Goal: Information Seeking & Learning: Compare options

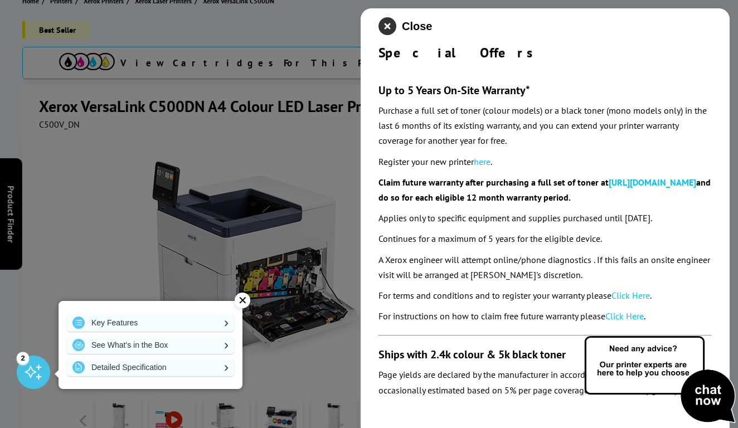
click at [390, 25] on icon "close modal" at bounding box center [387, 26] width 18 height 18
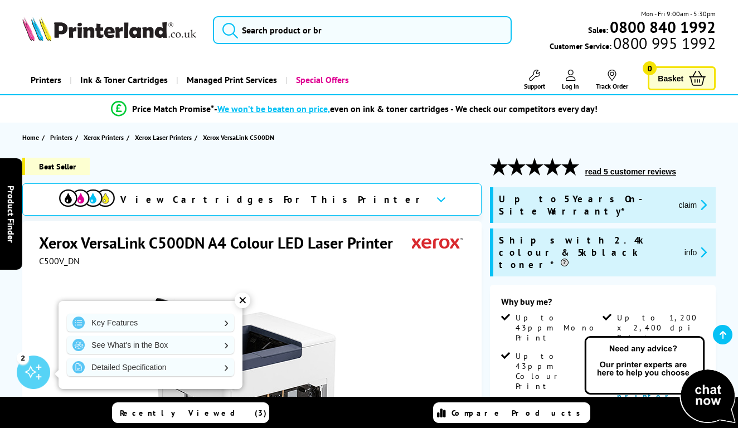
scroll to position [235, 0]
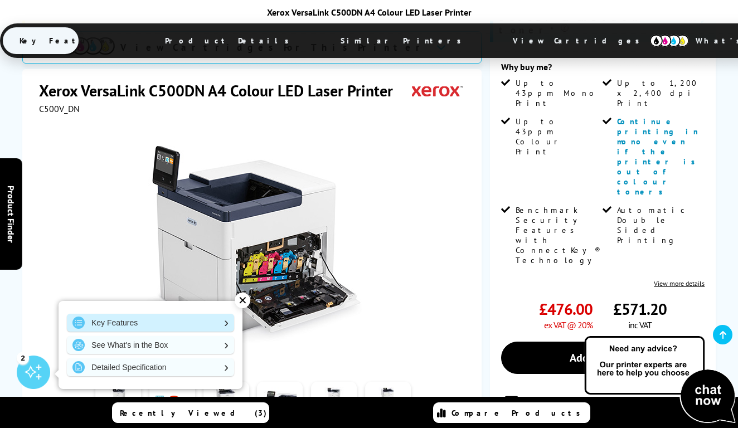
click at [222, 325] on link "Key Features" at bounding box center [150, 323] width 167 height 18
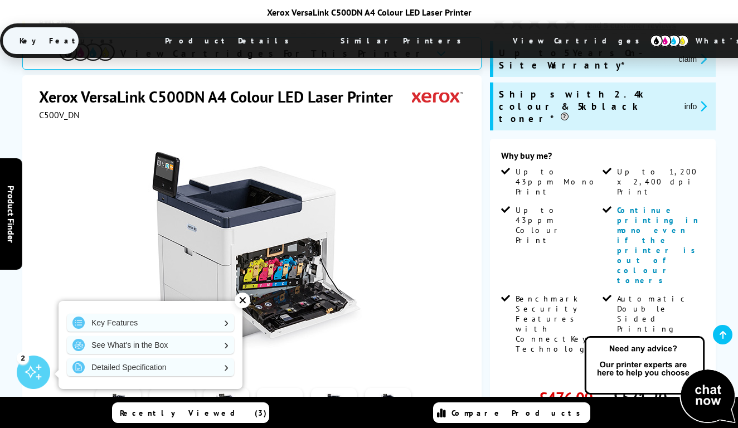
scroll to position [115, 0]
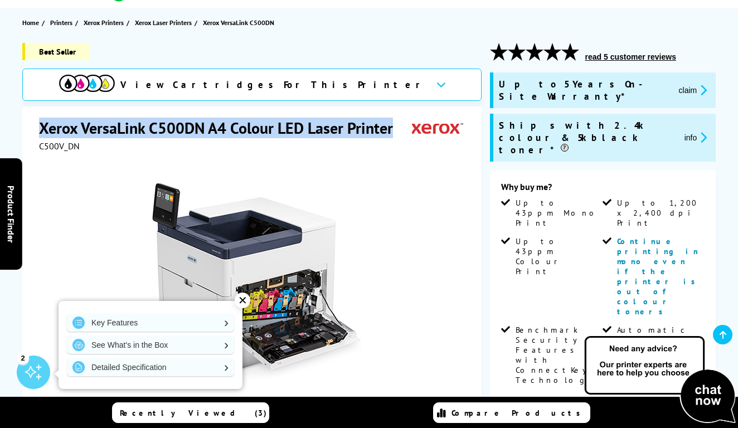
drag, startPoint x: 40, startPoint y: 128, endPoint x: 394, endPoint y: 134, distance: 354.4
click at [394, 134] on h1 "Xerox VersaLink C500DN A4 Colour LED Laser Printer" at bounding box center [221, 128] width 365 height 21
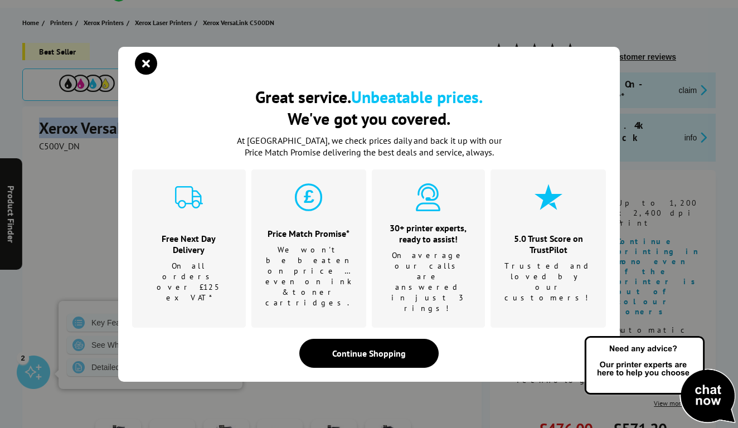
copy h1 "Xerox VersaLink C500DN A4 Colour LED Laser Printer"
click at [149, 75] on icon "close modal" at bounding box center [146, 63] width 22 height 22
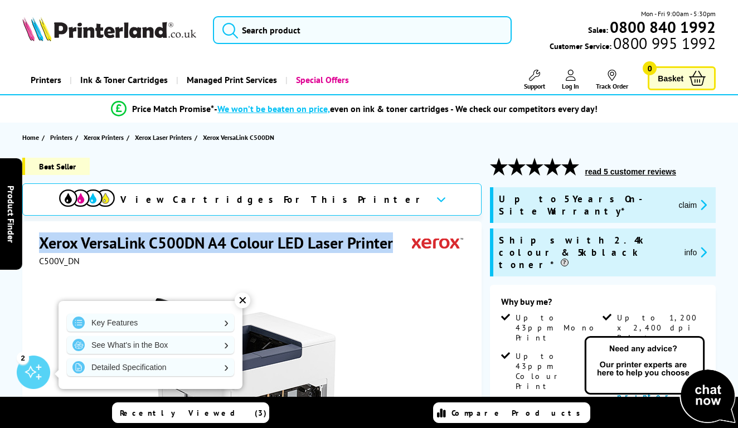
scroll to position [0, 0]
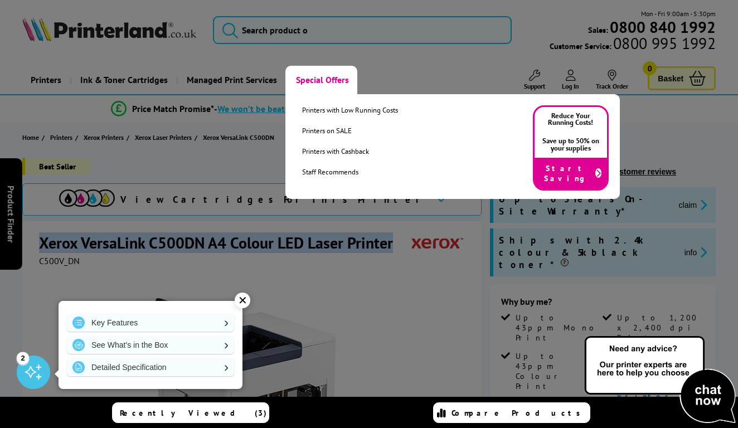
click at [320, 78] on link "Special Offers" at bounding box center [321, 80] width 72 height 28
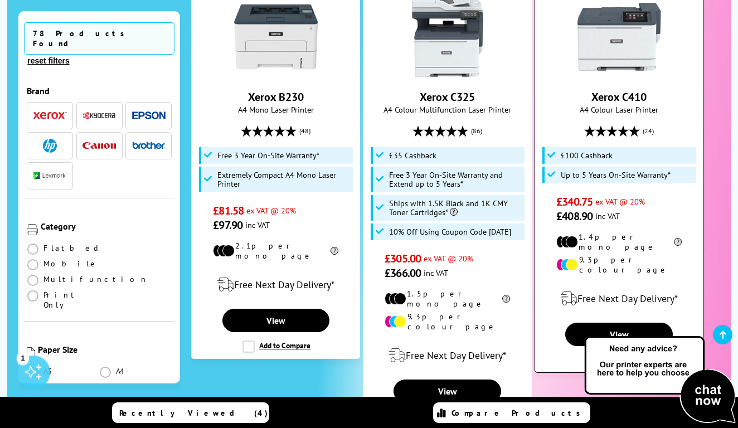
scroll to position [396, 0]
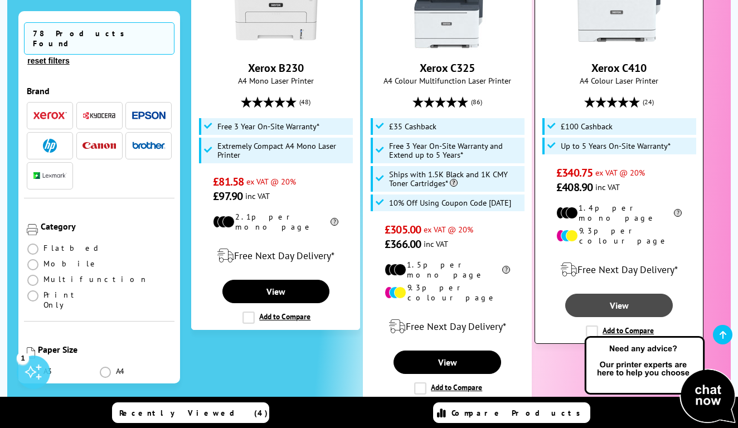
click at [621, 294] on link "View" at bounding box center [619, 305] width 108 height 23
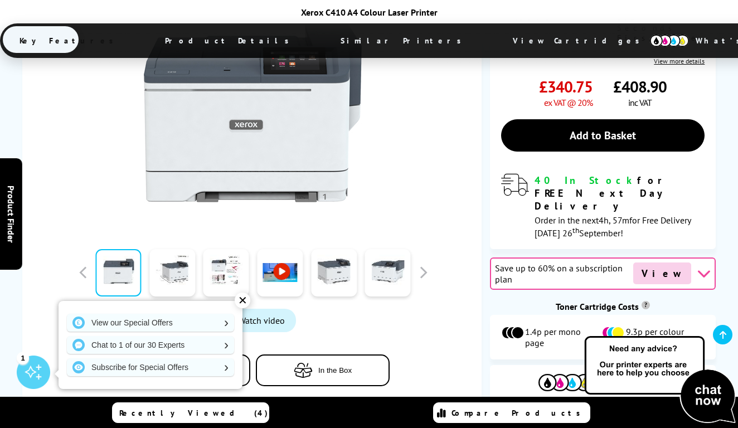
scroll to position [374, 0]
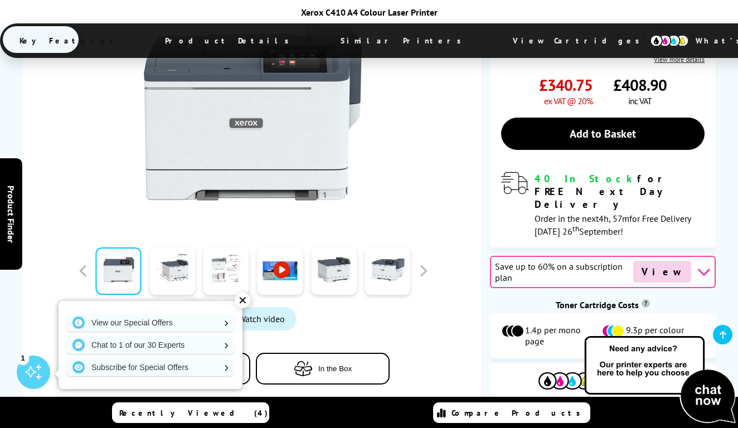
click at [225, 247] on link at bounding box center [226, 270] width 46 height 47
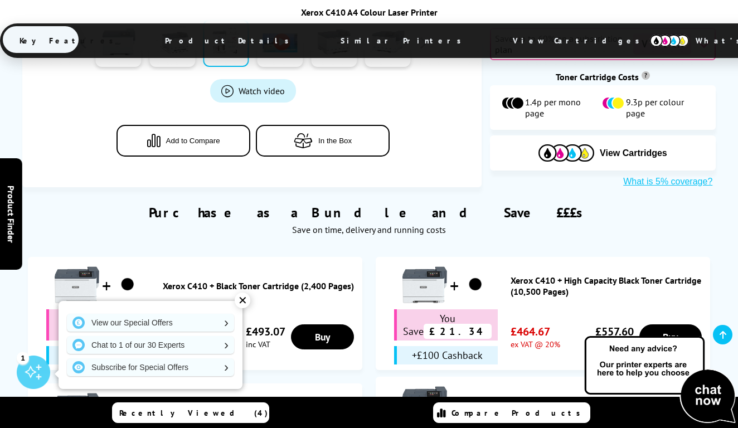
scroll to position [624, 0]
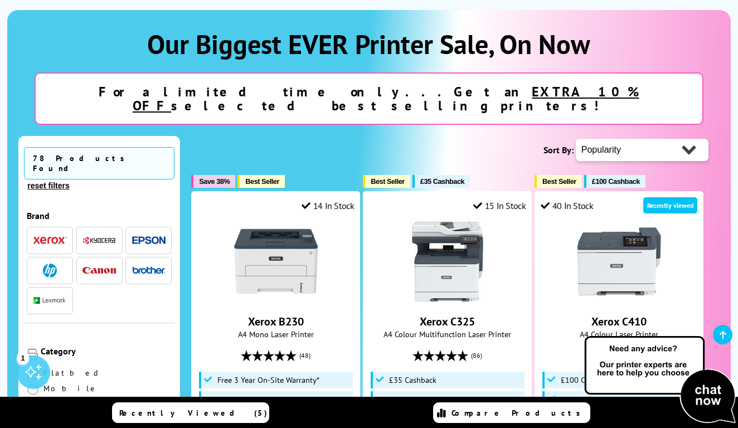
scroll to position [141, 0]
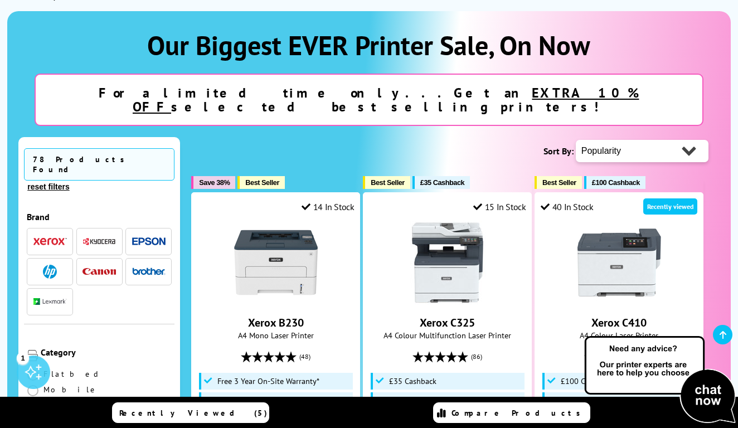
select select "Price Descending"
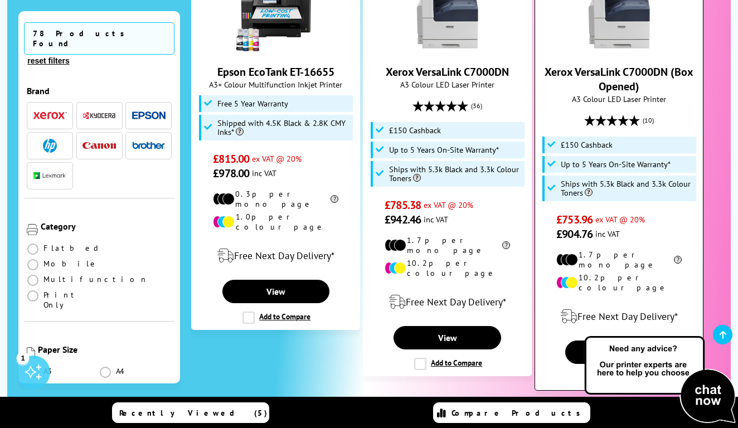
scroll to position [837, 0]
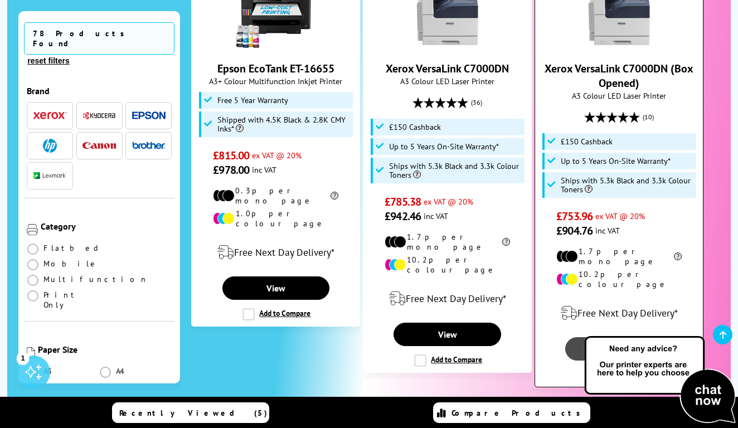
click at [617, 337] on link "View" at bounding box center [619, 348] width 108 height 23
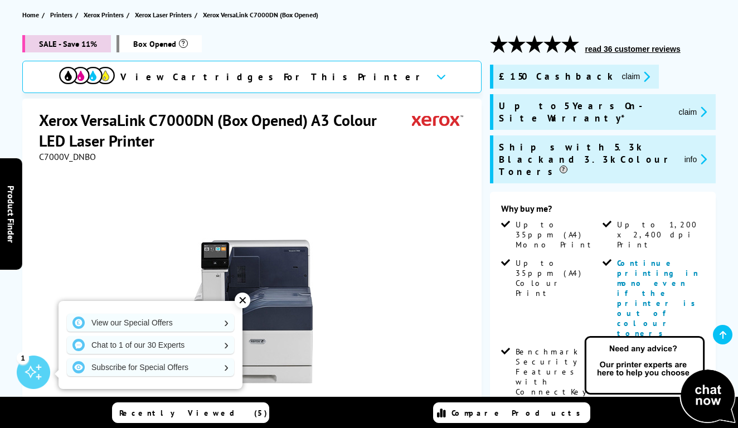
scroll to position [125, 0]
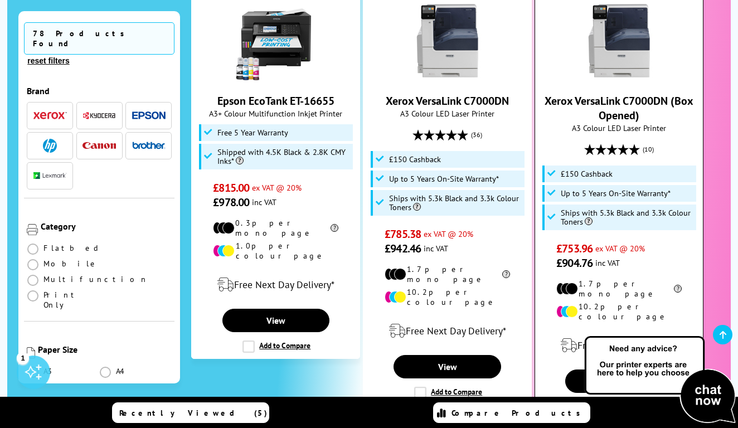
scroll to position [806, 0]
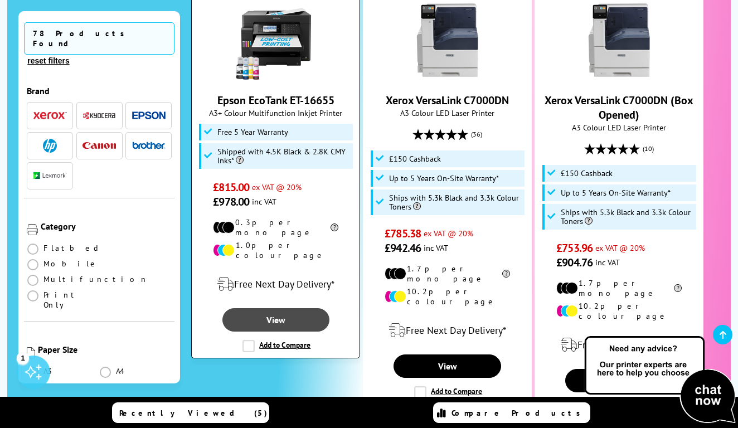
click at [271, 308] on link "View" at bounding box center [276, 319] width 108 height 23
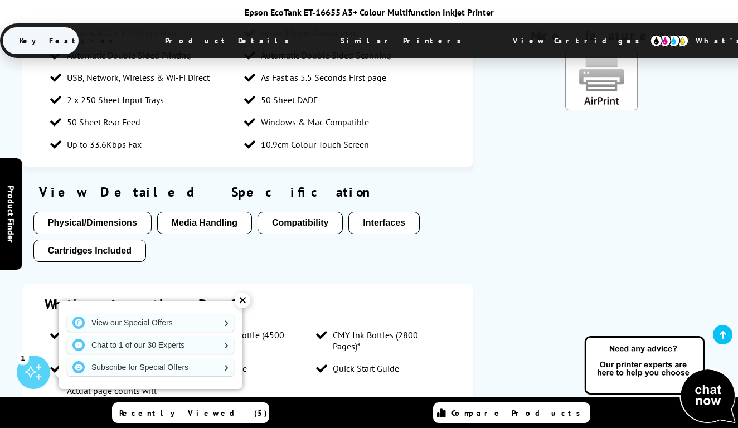
scroll to position [988, 0]
click at [196, 211] on button "Media Handling" at bounding box center [204, 222] width 95 height 22
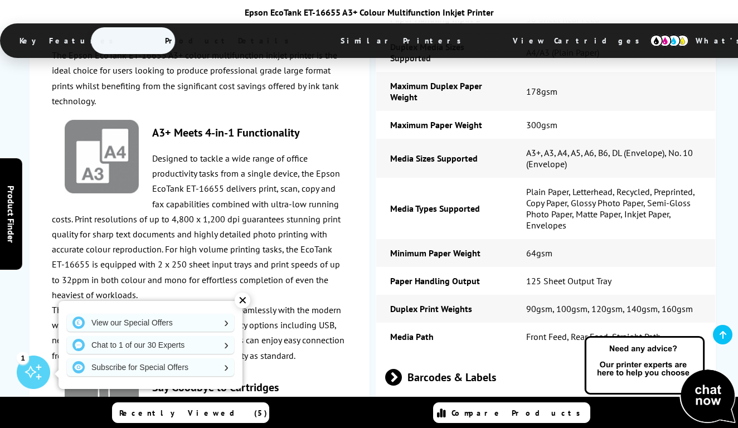
scroll to position [2595, 0]
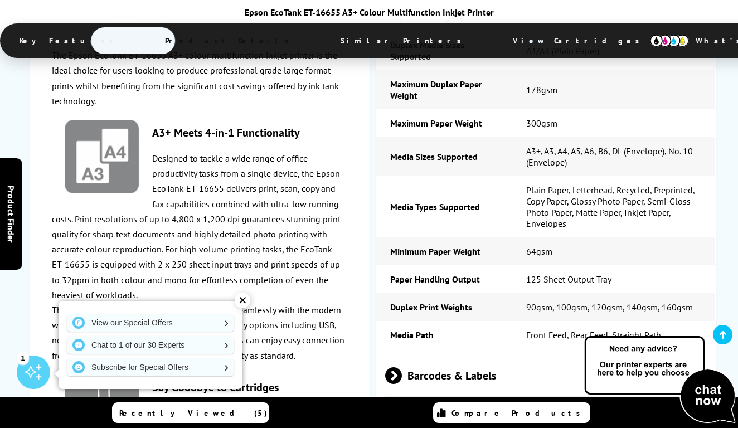
click at [402, 416] on span at bounding box center [402, 424] width 0 height 17
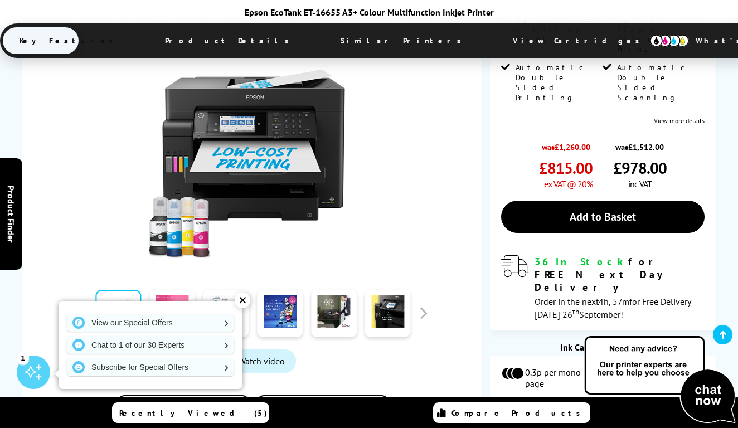
scroll to position [394, 0]
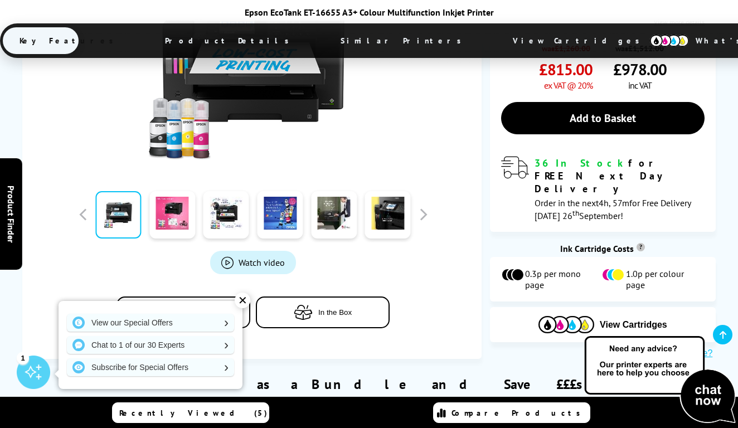
click at [250, 257] on span "Watch video" at bounding box center [261, 262] width 46 height 11
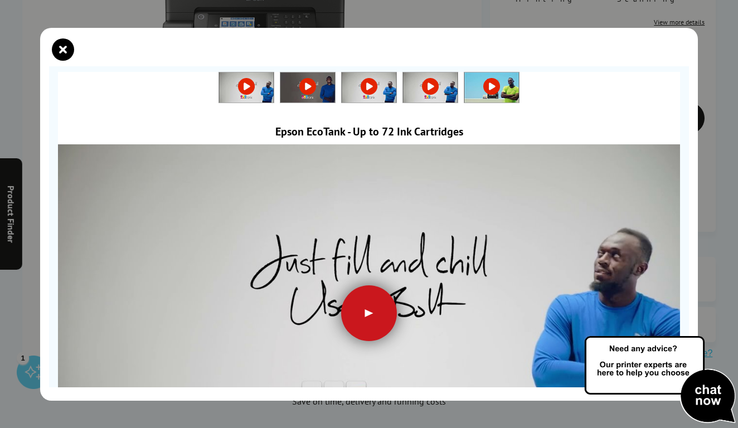
click at [368, 313] on div at bounding box center [369, 313] width 56 height 56
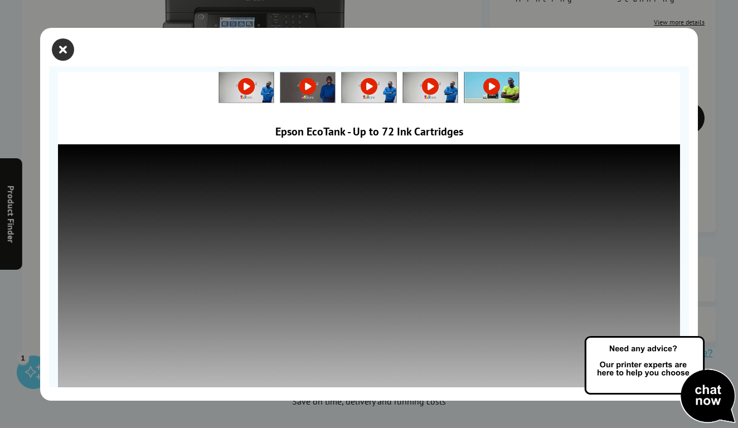
click at [61, 48] on icon "close modal" at bounding box center [63, 49] width 22 height 22
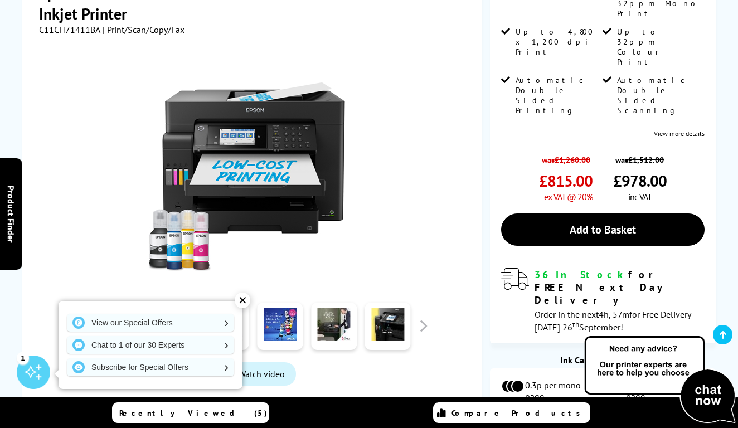
scroll to position [284, 0]
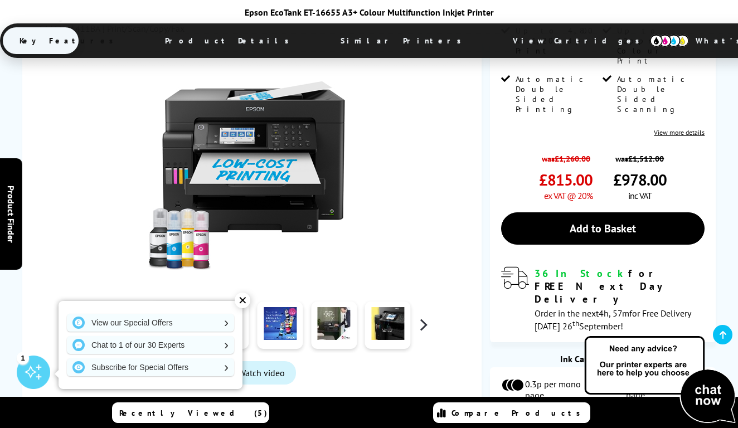
click at [425, 316] on button "button" at bounding box center [423, 324] width 17 height 17
click at [120, 301] on link at bounding box center [118, 324] width 46 height 47
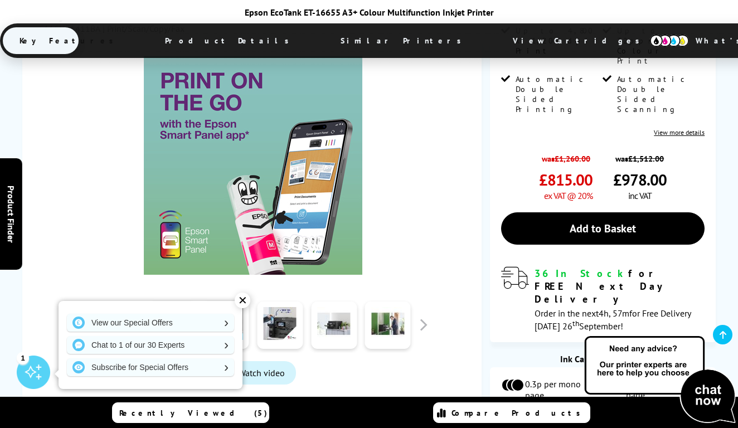
click at [167, 301] on link at bounding box center [172, 324] width 46 height 47
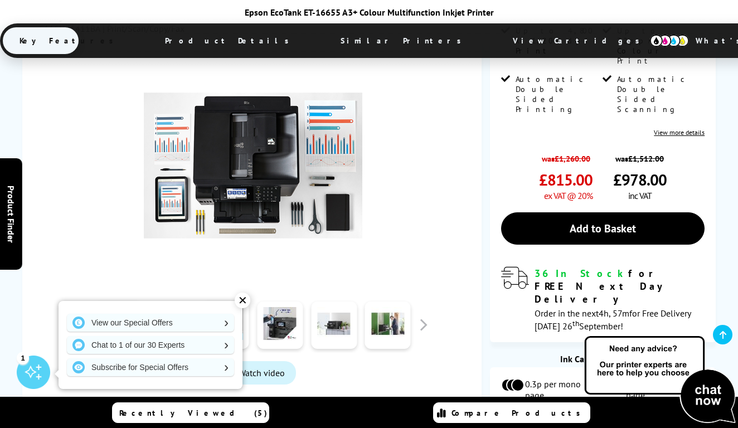
click at [223, 301] on link at bounding box center [226, 324] width 46 height 47
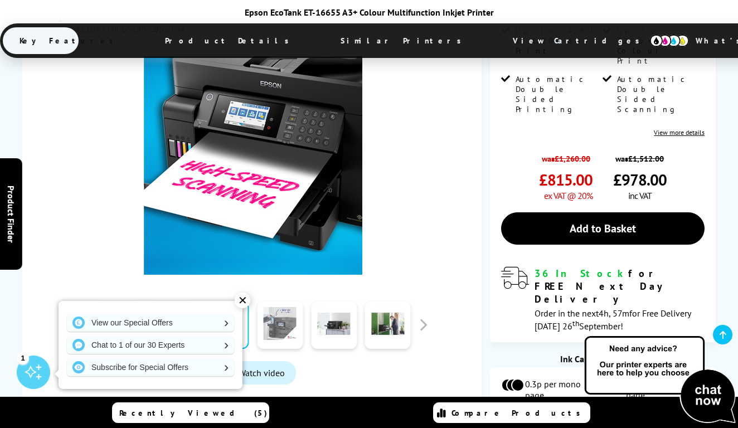
click at [292, 301] on link at bounding box center [280, 324] width 46 height 47
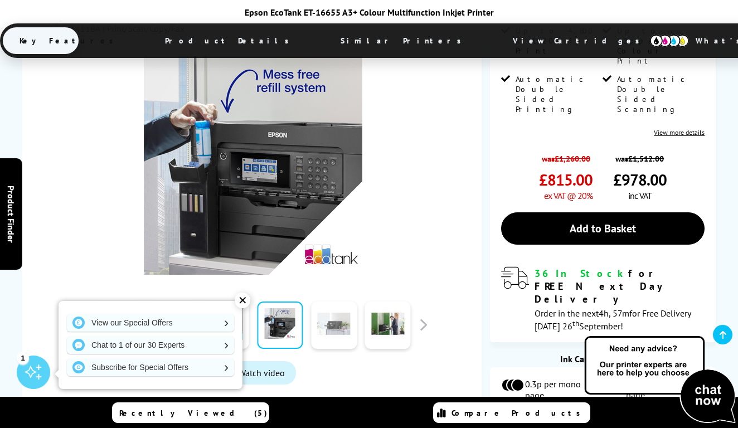
click at [334, 301] on link at bounding box center [334, 324] width 46 height 47
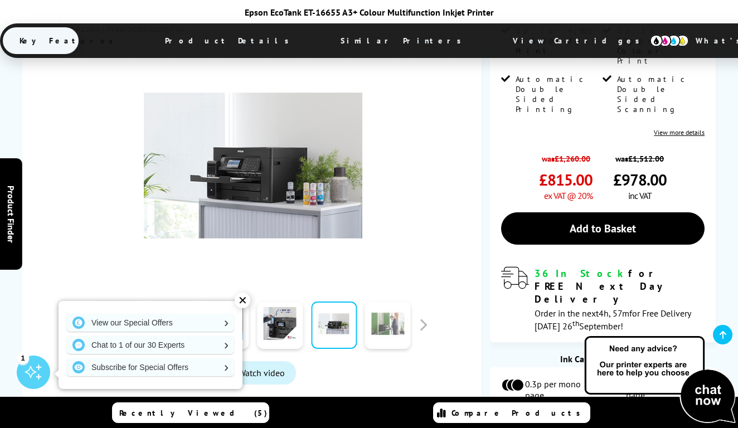
click at [384, 301] on link at bounding box center [388, 324] width 46 height 47
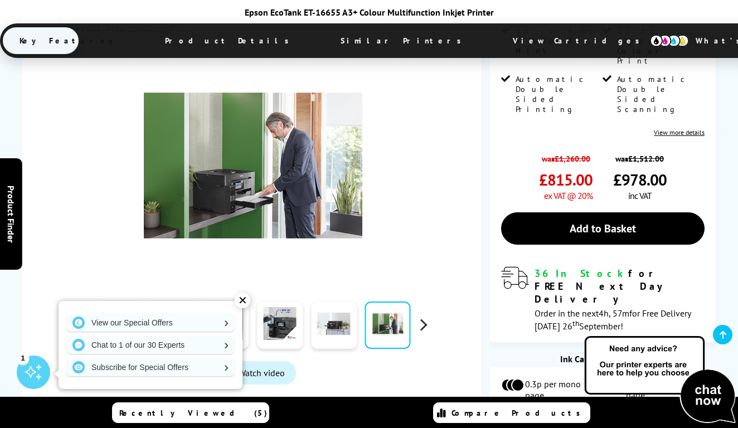
click at [426, 316] on button "button" at bounding box center [423, 324] width 17 height 17
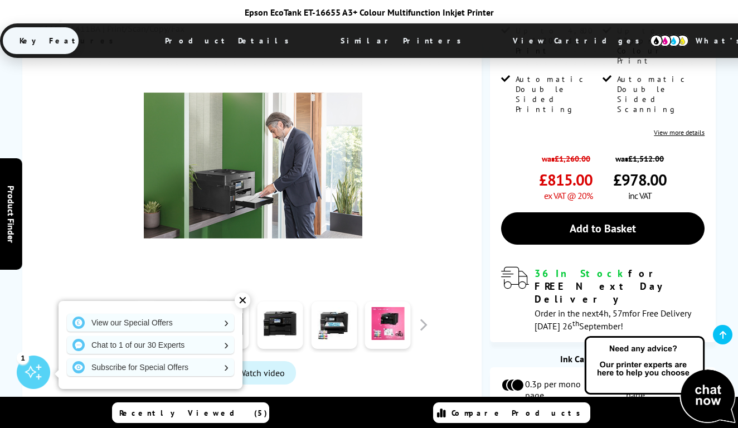
click at [225, 301] on link at bounding box center [226, 324] width 46 height 47
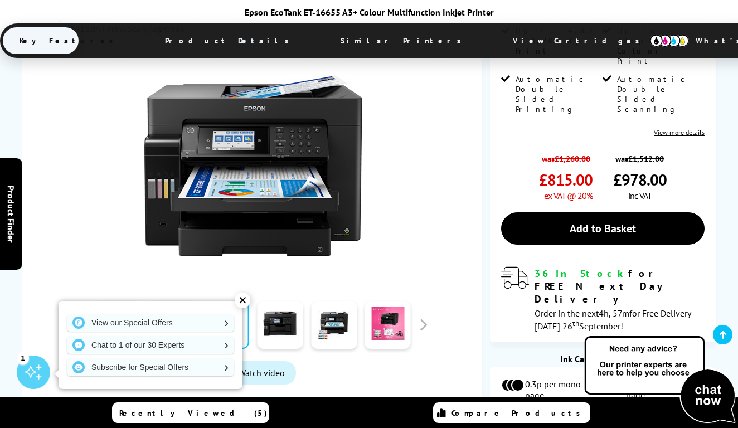
click at [172, 301] on link at bounding box center [172, 324] width 46 height 47
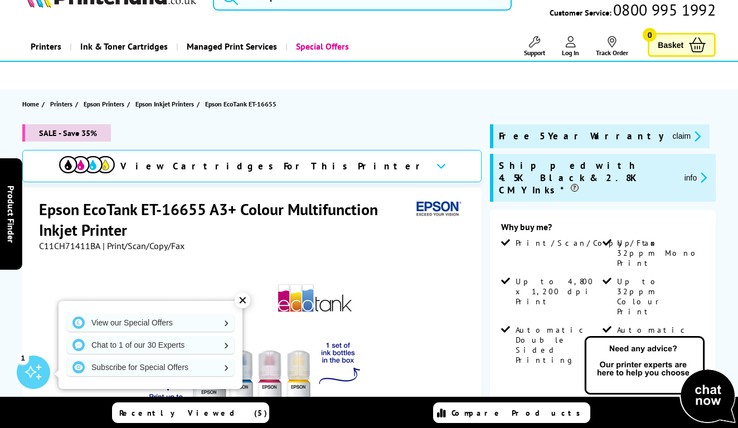
scroll to position [36, 0]
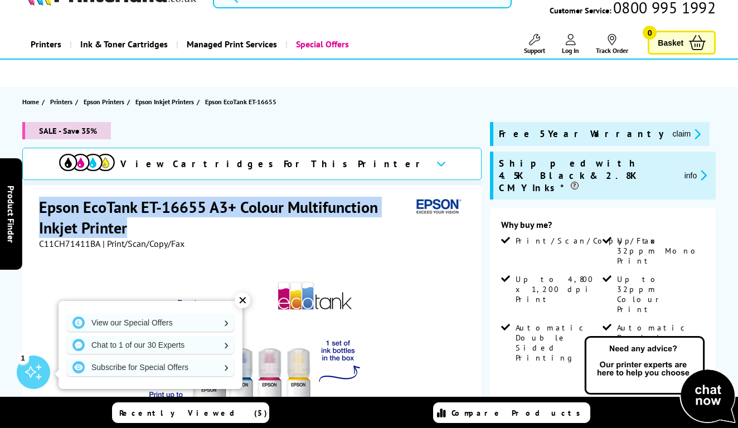
drag, startPoint x: 39, startPoint y: 207, endPoint x: 186, endPoint y: 226, distance: 147.8
click at [186, 226] on h1 "Epson EcoTank ET-16655 A3+ Colour Multifunction Inkjet Printer" at bounding box center [225, 217] width 373 height 41
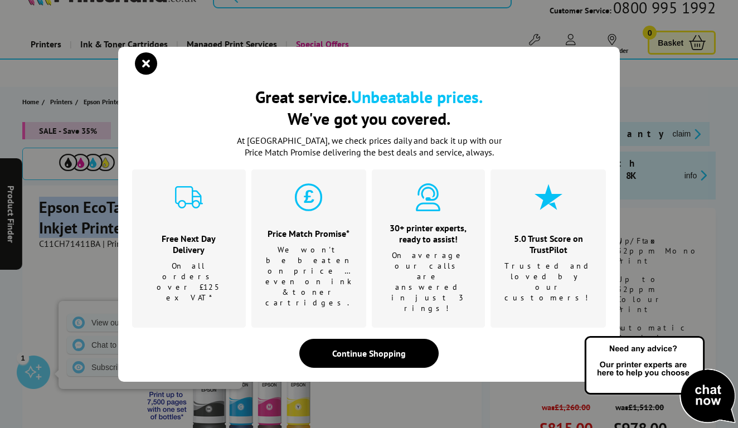
copy h1 "Epson EcoTank ET-16655 A3+ Colour Multifunction Inkjet Printer"
click at [144, 75] on icon "close modal" at bounding box center [146, 63] width 22 height 22
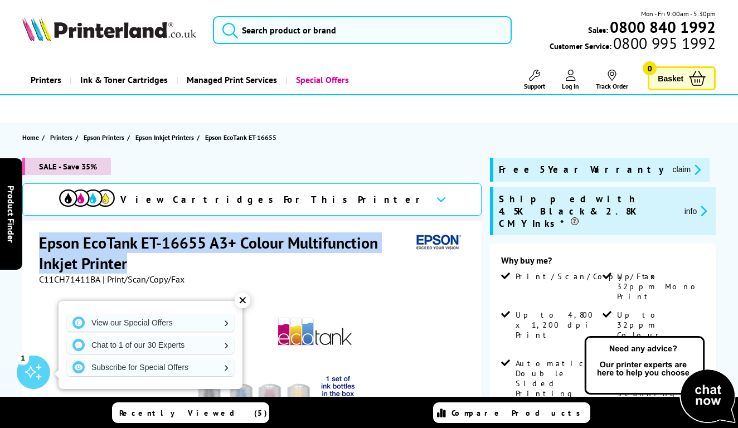
scroll to position [0, 0]
click at [255, 32] on input "search" at bounding box center [362, 30] width 299 height 28
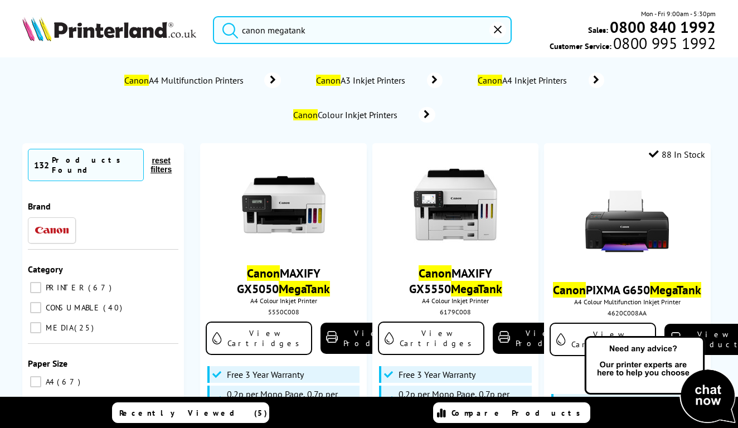
click at [227, 28] on button "submit" at bounding box center [227, 28] width 28 height 25
click at [314, 31] on input "canon megatank" at bounding box center [362, 30] width 299 height 28
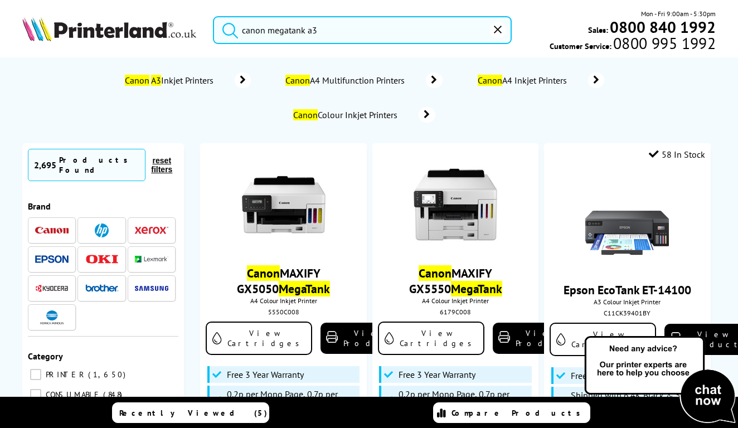
click at [227, 28] on button "submit" at bounding box center [227, 28] width 28 height 25
click at [313, 29] on input "canon megatank a3" at bounding box center [362, 30] width 299 height 28
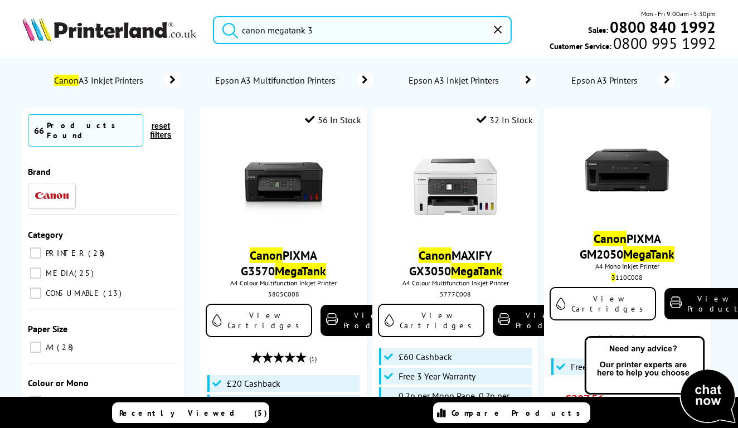
type input "canon megatank A3"
